Goal: Transaction & Acquisition: Purchase product/service

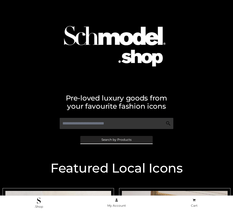
click at [116, 140] on span "Search by Products" at bounding box center [116, 139] width 30 height 3
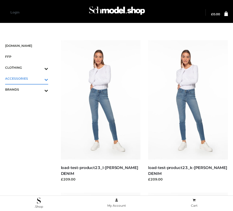
click at [39, 78] on icon "Toggle Submenu" at bounding box center [19, 80] width 57 height 6
click at [29, 100] on span "JEWELRY" at bounding box center [29, 101] width 38 height 6
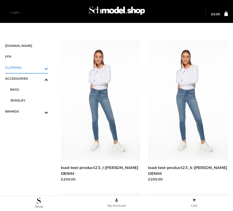
click at [39, 68] on icon "Toggle Submenu" at bounding box center [19, 69] width 57 height 6
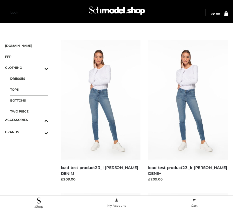
click at [29, 89] on span "TOPS" at bounding box center [29, 90] width 38 height 6
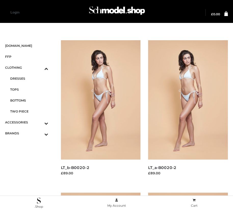
scroll to position [277, 0]
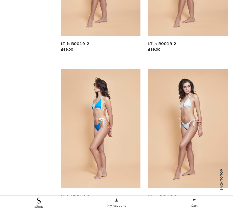
click at [100, 140] on img at bounding box center [101, 128] width 80 height 119
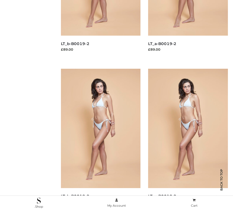
scroll to position [430, 0]
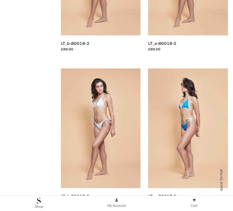
click at [188, 140] on img at bounding box center [188, 128] width 80 height 119
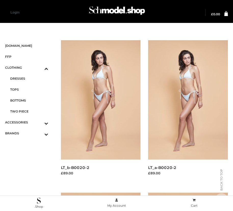
scroll to position [277, 0]
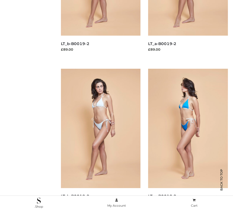
click at [188, 140] on img at bounding box center [188, 128] width 80 height 119
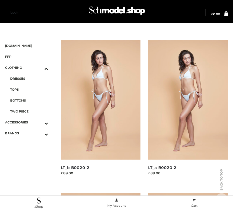
scroll to position [582, 0]
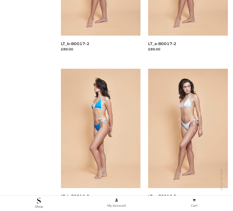
click at [100, 140] on img at bounding box center [101, 128] width 80 height 119
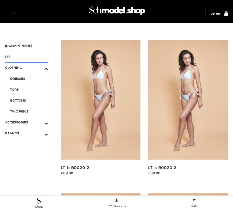
click at [26, 57] on span "FFP" at bounding box center [26, 57] width 43 height 6
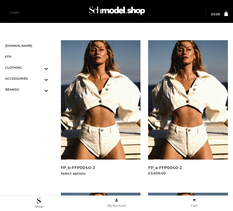
click at [100, 111] on img at bounding box center [101, 99] width 80 height 119
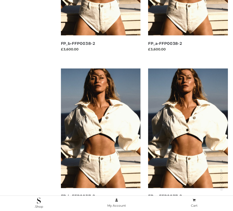
click at [188, 140] on img at bounding box center [188, 128] width 80 height 119
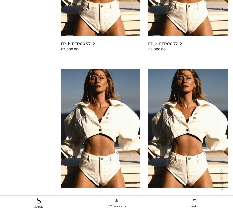
click at [100, 140] on img at bounding box center [101, 128] width 80 height 119
